Goal: Task Accomplishment & Management: Complete application form

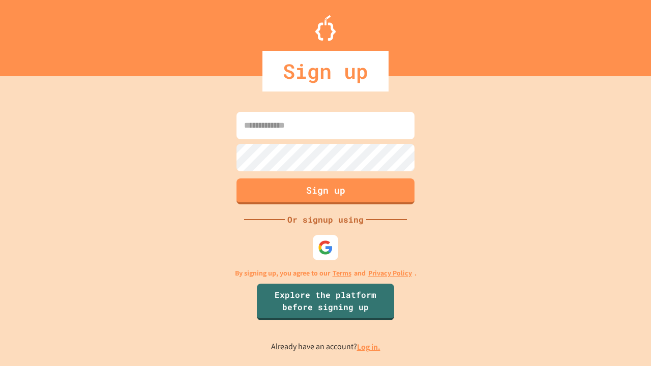
click at [369, 347] on link "Log in." at bounding box center [368, 347] width 23 height 11
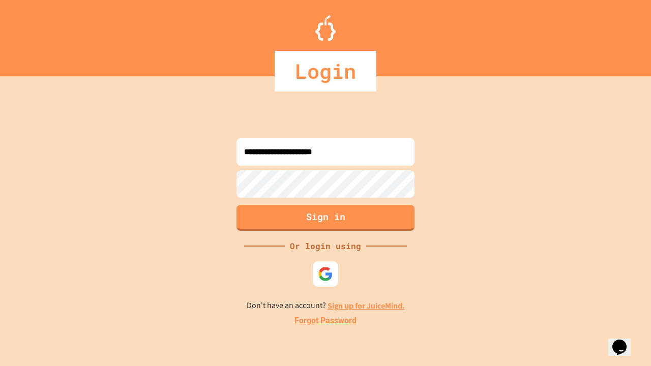
type input "**********"
